Goal: Navigation & Orientation: Go to known website

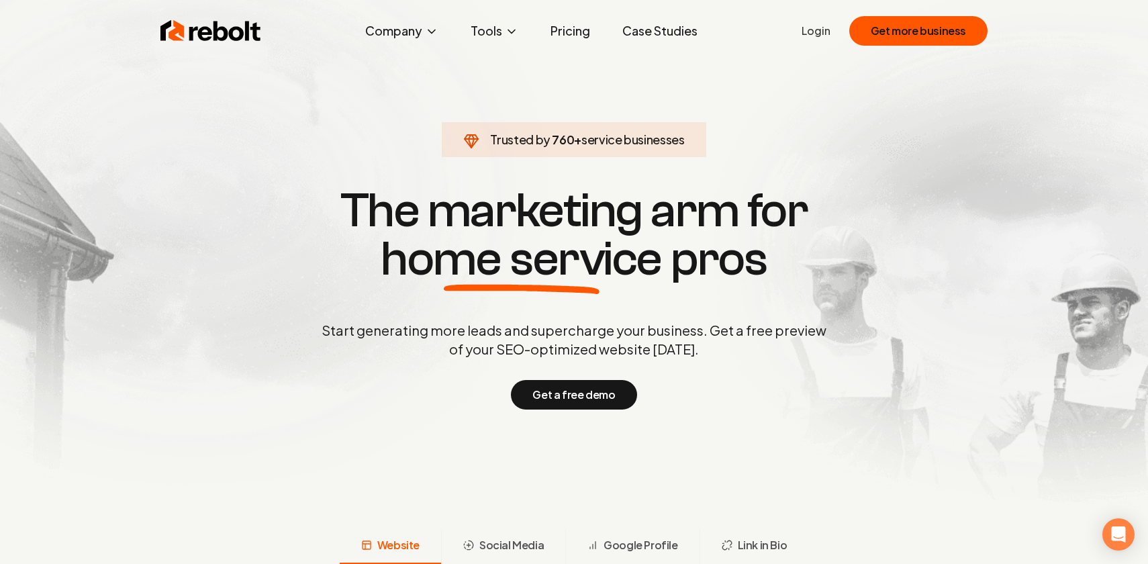
click at [825, 32] on link "Login" at bounding box center [816, 31] width 29 height 16
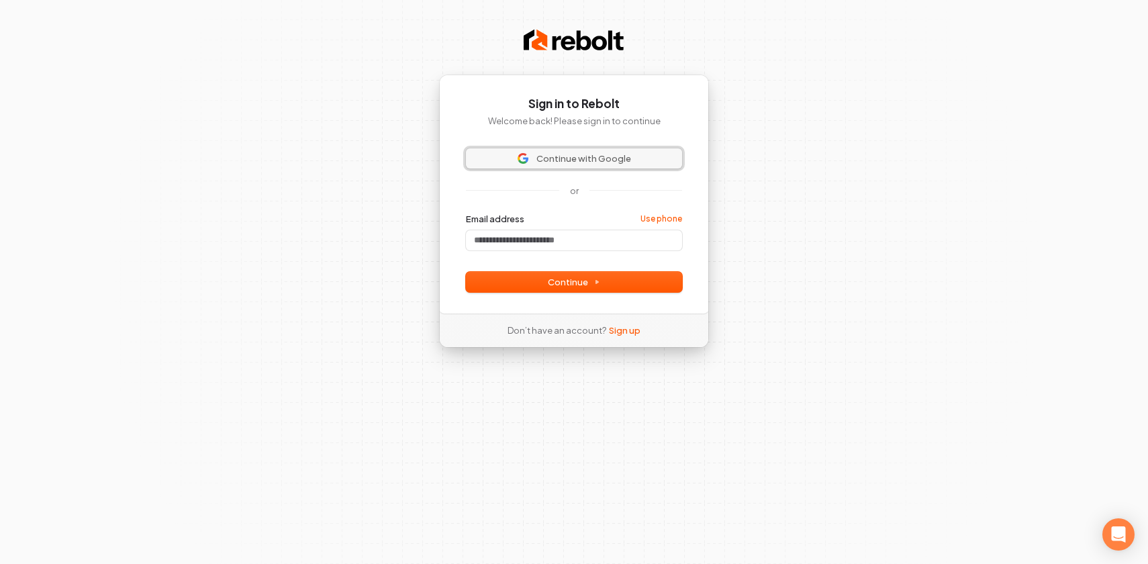
click at [553, 158] on span "Continue with Google" at bounding box center [584, 158] width 95 height 12
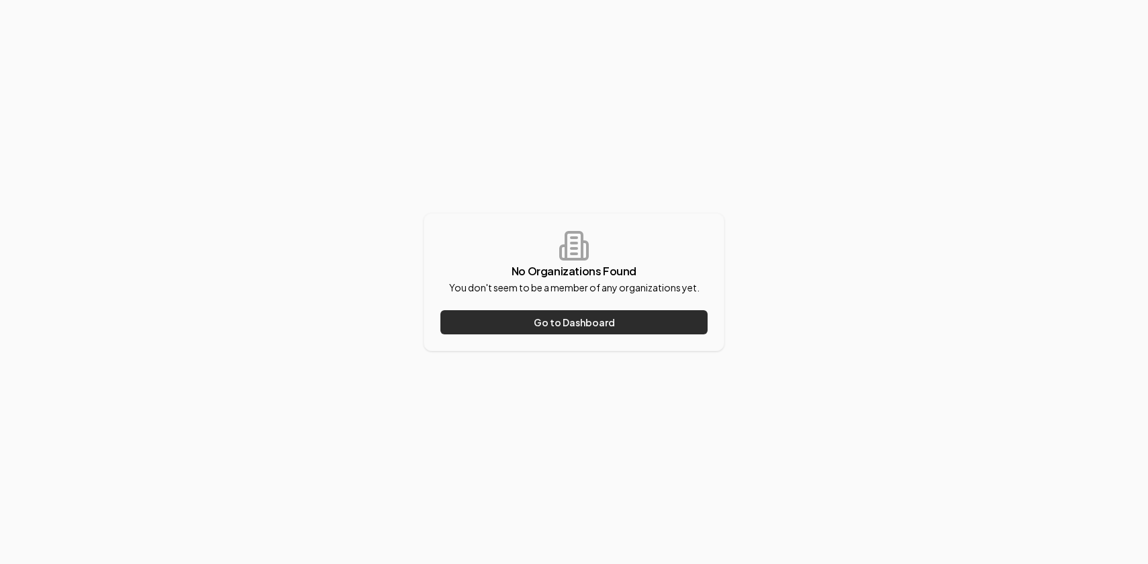
click at [551, 328] on button "Go to Dashboard" at bounding box center [573, 322] width 267 height 24
